Goal: Task Accomplishment & Management: Complete application form

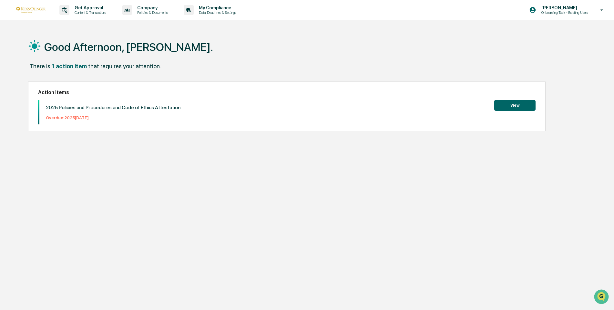
click at [508, 103] on button "View" at bounding box center [514, 105] width 41 height 11
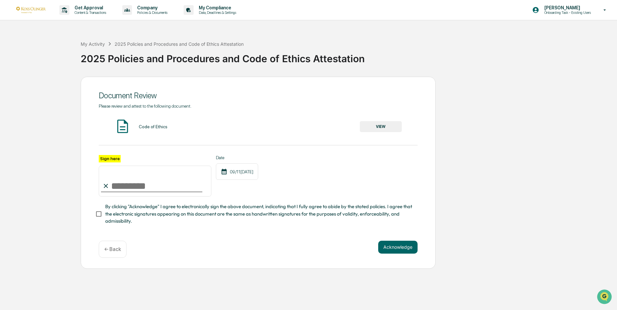
click at [375, 125] on button "VIEW" at bounding box center [381, 126] width 42 height 11
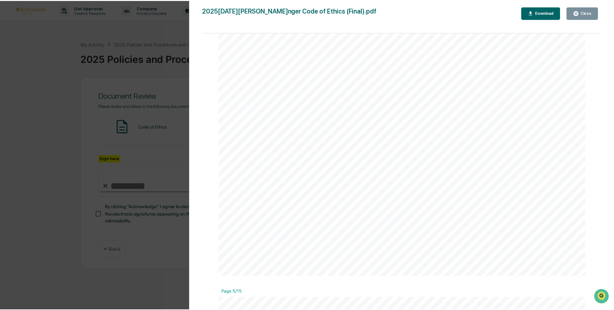
scroll to position [1872, 0]
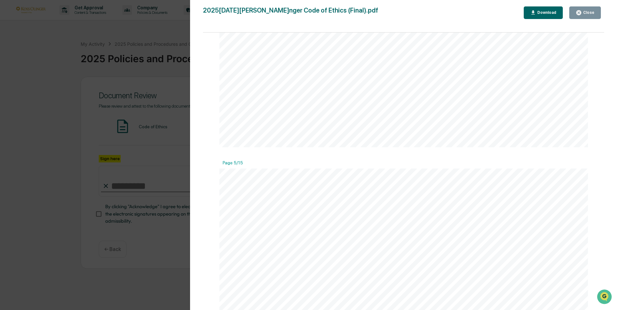
click at [585, 13] on div "Close" at bounding box center [588, 12] width 13 height 5
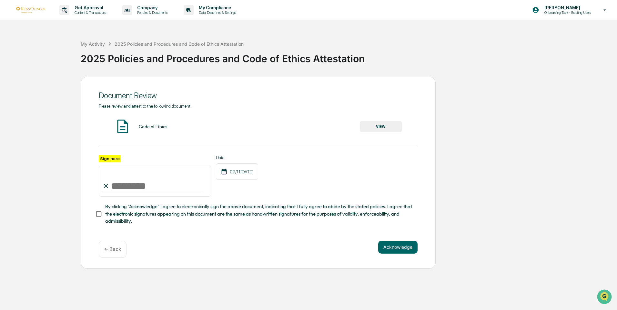
click at [132, 190] on input "Sign here" at bounding box center [155, 181] width 113 height 31
type input "**********"
click at [388, 248] on button "Acknowledge" at bounding box center [397, 247] width 39 height 13
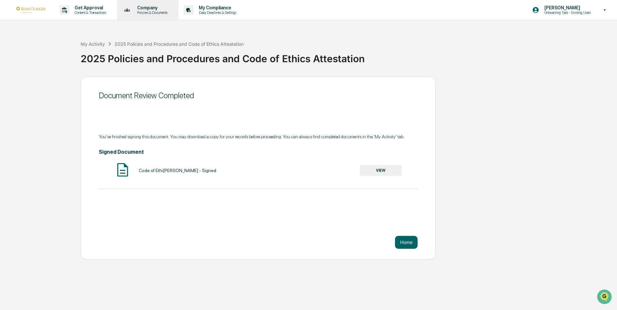
click at [171, 9] on p "Company" at bounding box center [151, 7] width 39 height 5
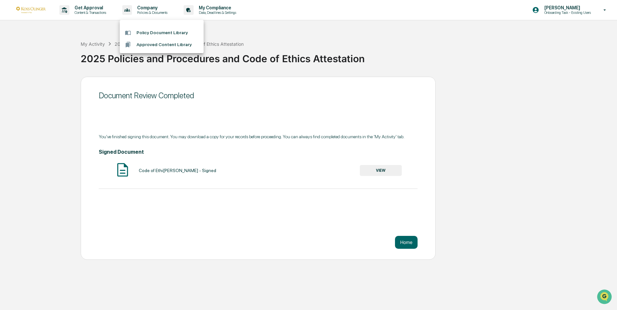
click at [223, 9] on div at bounding box center [308, 155] width 617 height 310
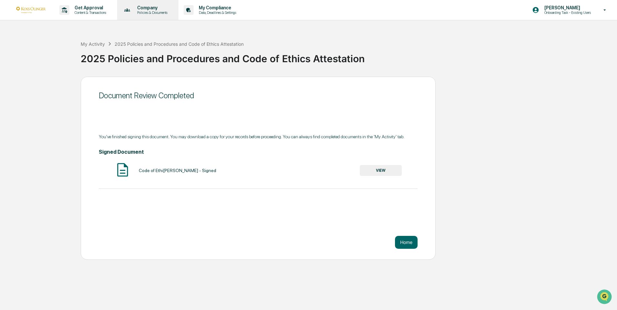
click at [147, 10] on p "Policies & Documents" at bounding box center [151, 12] width 39 height 5
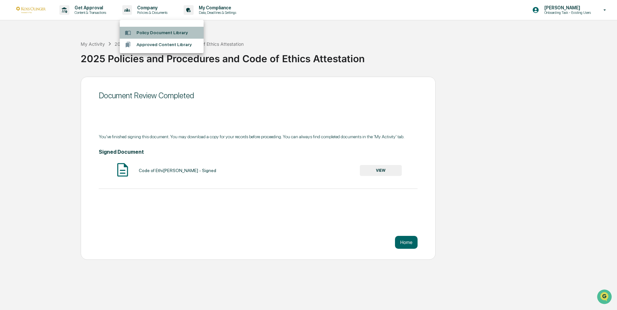
click at [150, 32] on li "Policy Document Library" at bounding box center [162, 33] width 84 height 12
